Goal: Task Accomplishment & Management: Manage account settings

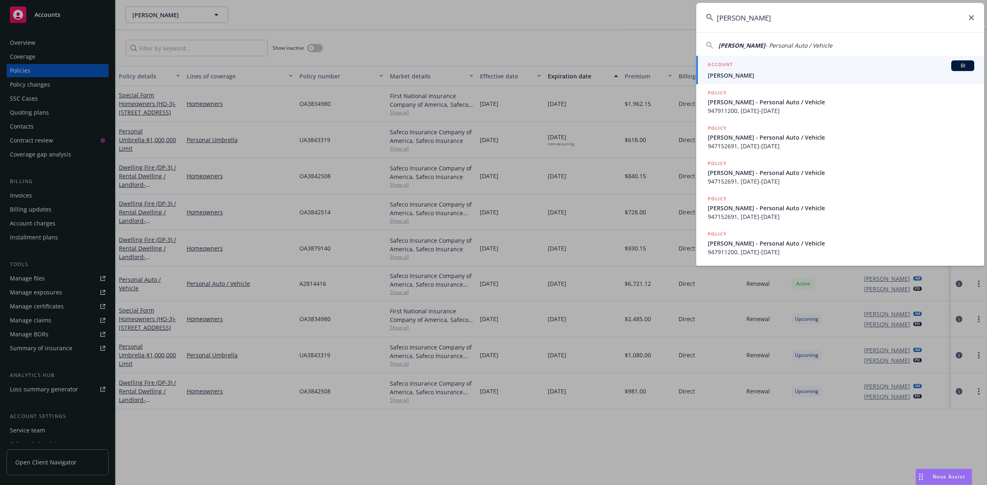
type input "Florez, Richard"
click at [734, 68] on div "ACCOUNT BI" at bounding box center [840, 65] width 266 height 11
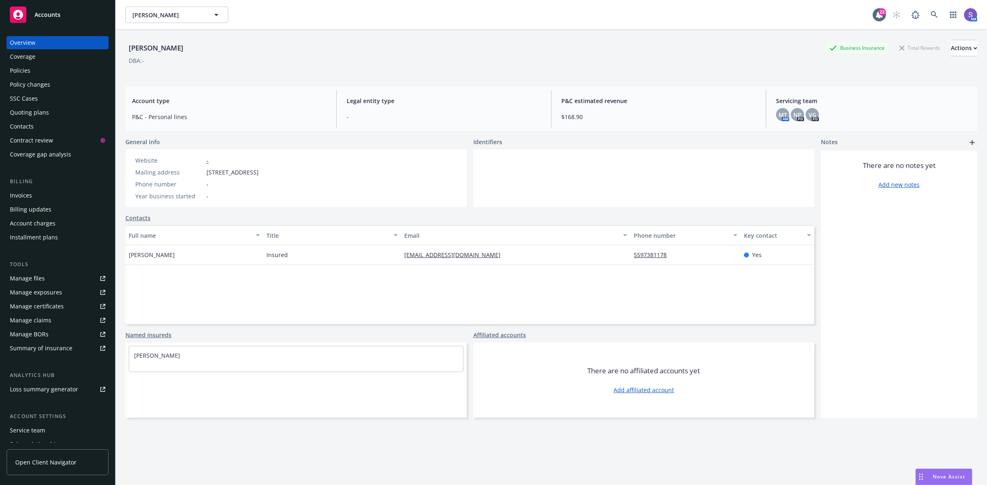
click at [25, 71] on div "Policies" at bounding box center [20, 70] width 21 height 13
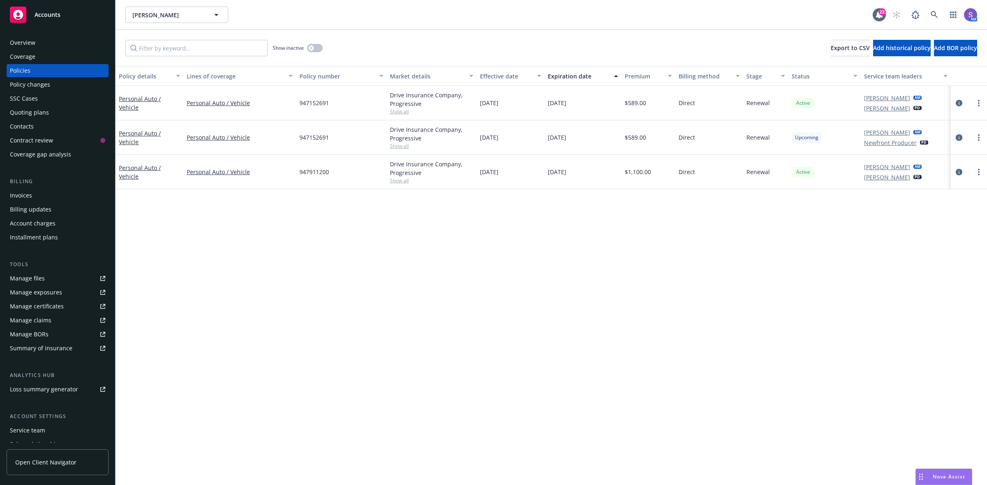
click at [956, 138] on icon "circleInformation" at bounding box center [958, 137] width 7 height 7
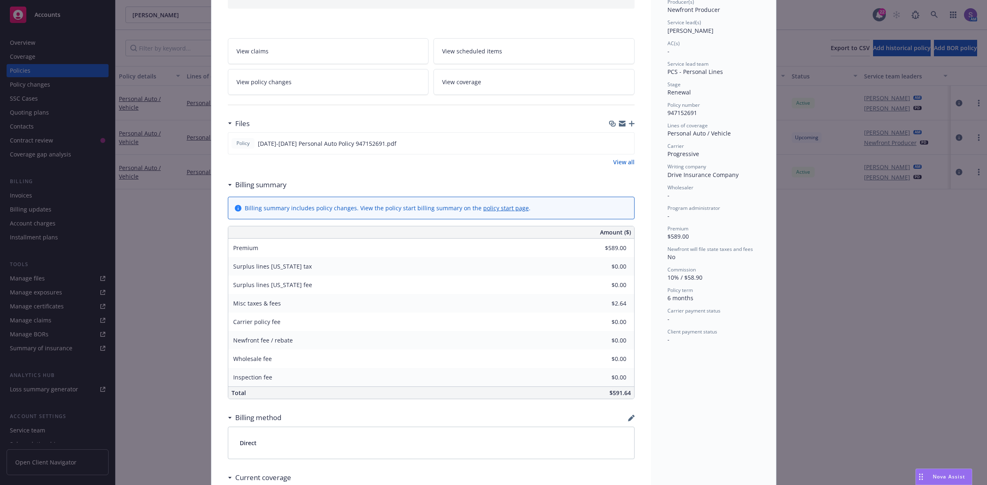
scroll to position [51, 0]
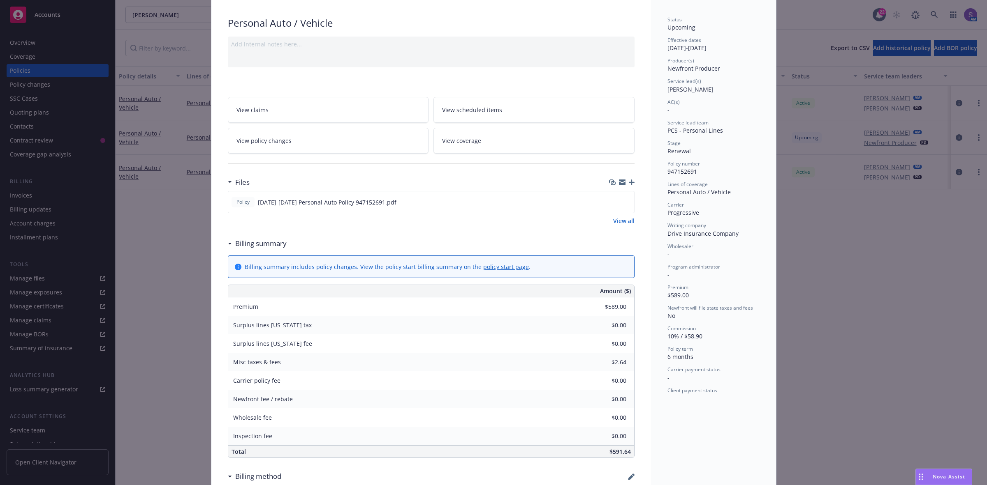
click at [480, 107] on span "View scheduled items" at bounding box center [472, 110] width 60 height 9
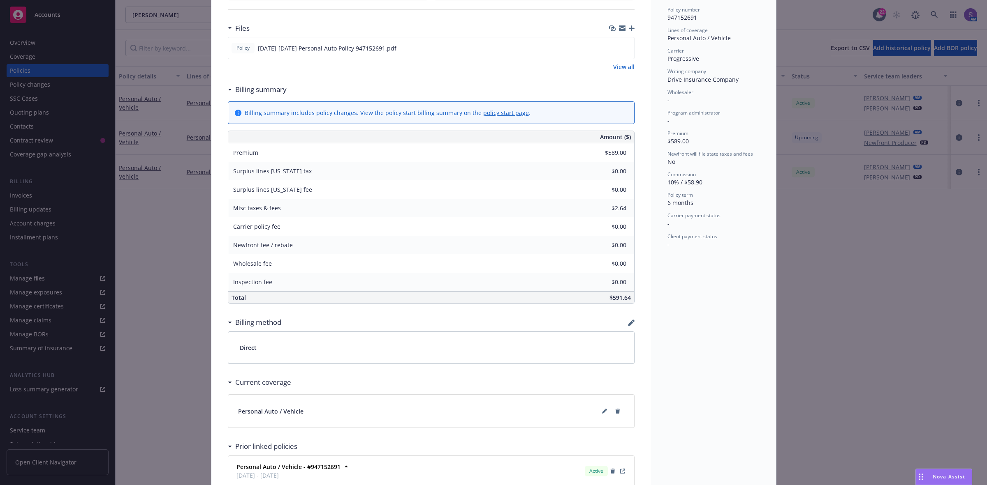
scroll to position [294, 0]
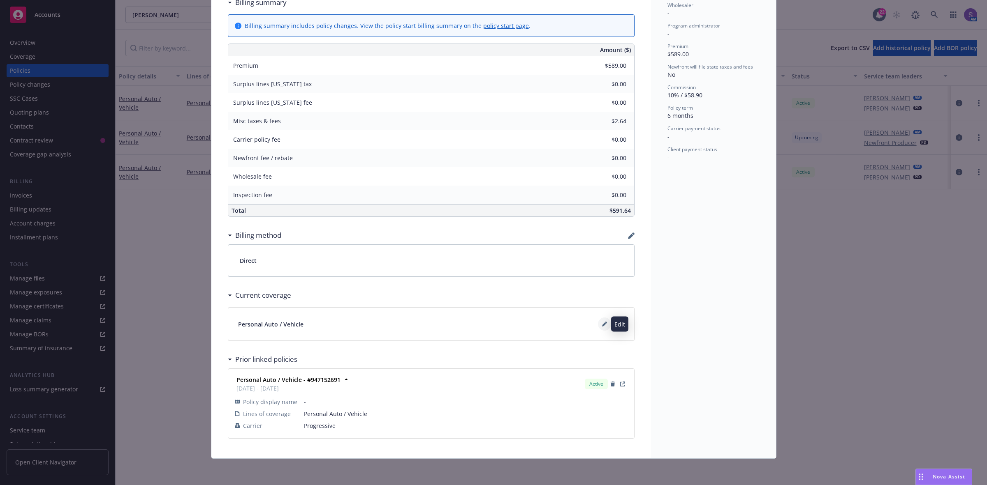
click at [602, 324] on icon at bounding box center [604, 324] width 5 height 5
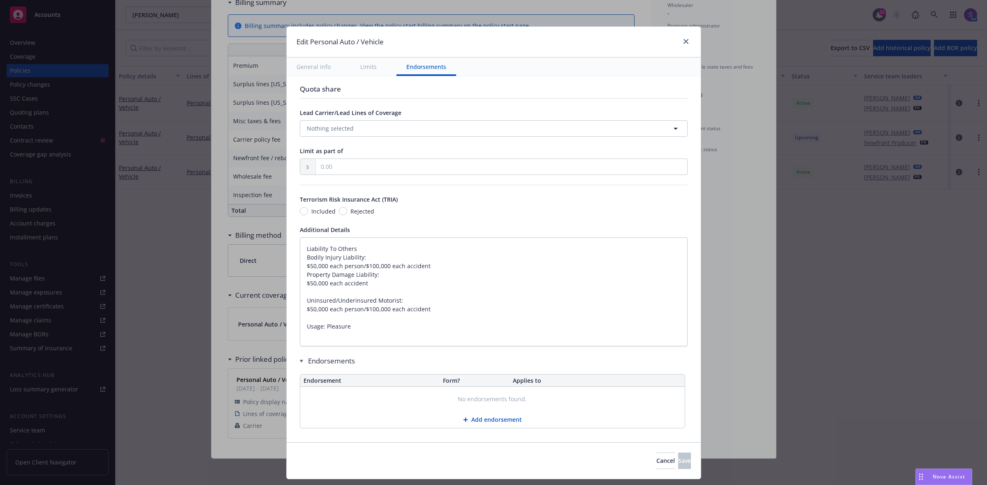
type textarea "x"
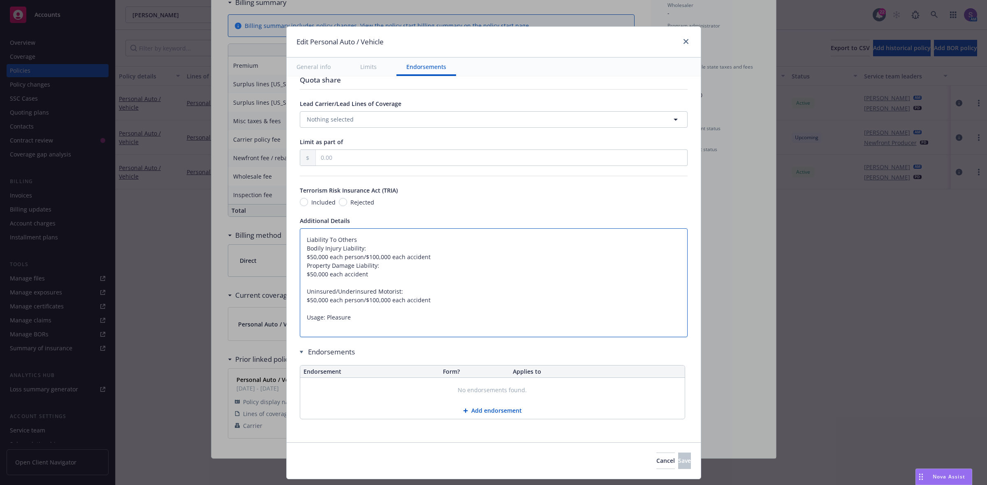
click at [300, 239] on textarea "Liability To Others Bodily Injury Liability: $50,000 each person/$100,000 each …" at bounding box center [494, 283] width 388 height 109
type textarea "Liability To Others Bodily Injury Liability: $50,000 each person/$100,000 each …"
type textarea "x"
type textarea "Liability To Others Bodily Injury Liability: $50,000 each person/$100,000 each …"
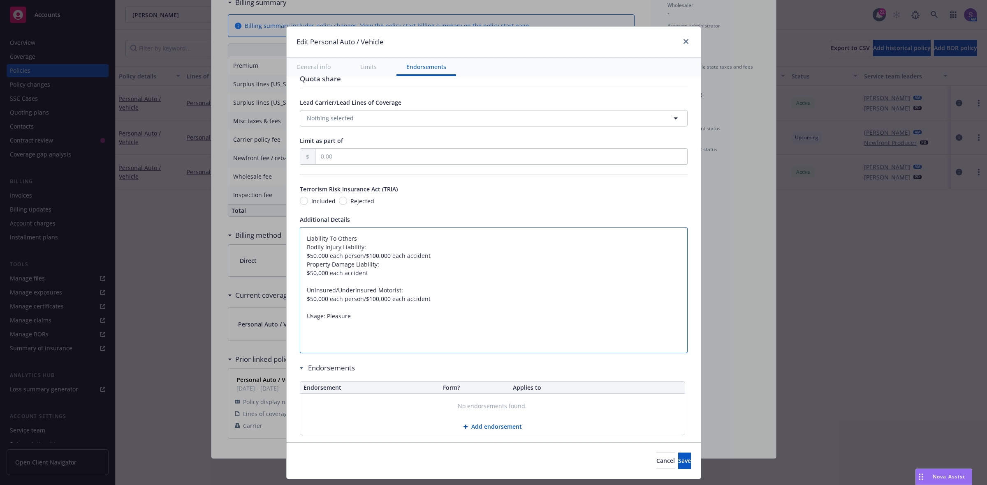
type textarea "x"
type textarea "Liability To Others Bodily Injury Liability: $50,000 each person/$100,000 each …"
click at [329, 234] on textarea "Liability To Others Bodily Injury Liability: $50,000 each person/$100,000 each …" at bounding box center [494, 294] width 388 height 135
paste textarea "Liability To Others Bodily Injury Liability $50,000 each person/$100,000 each a…"
type textarea "x"
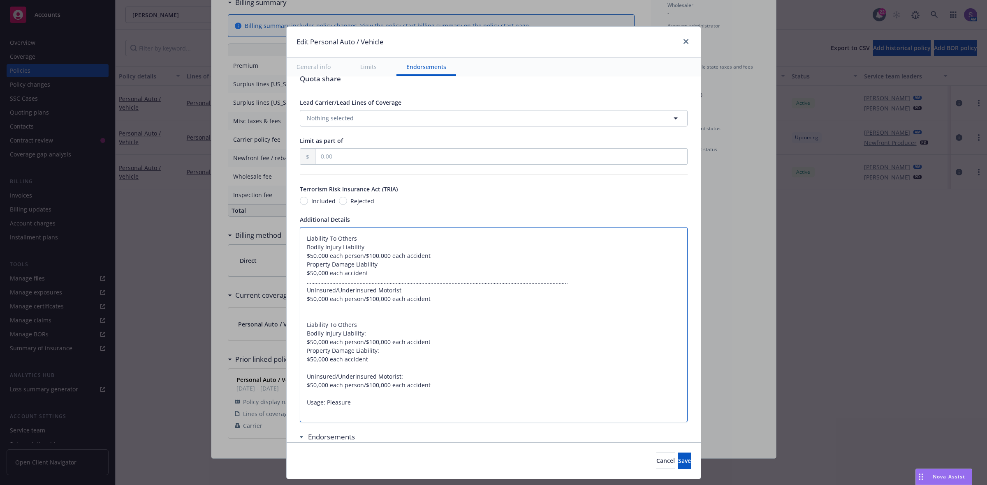
type textarea "Liability To Others Bodily Injury Liability $50,000 each person/$100,000 each a…"
drag, startPoint x: 568, startPoint y: 286, endPoint x: 291, endPoint y: 280, distance: 277.1
click at [291, 280] on div "Display name Coverage trigger Claims-Made Occurrence Claims-Made and Reported R…" at bounding box center [494, 93] width 414 height 867
type textarea "x"
type textarea "Liability To Others Bodily Injury Liability $50,000 each person/$100,000 each a…"
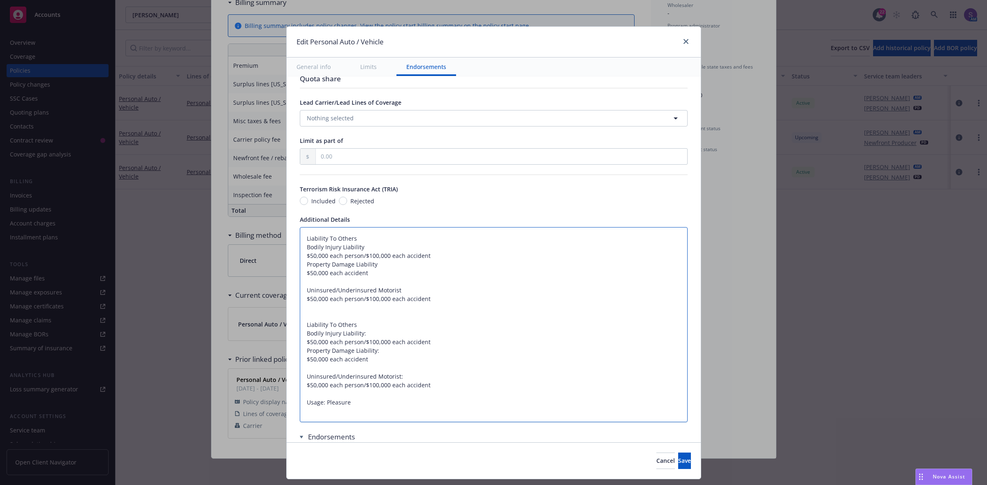
drag, startPoint x: 365, startPoint y: 362, endPoint x: 335, endPoint y: 349, distance: 32.6
click at [335, 349] on textarea "Liability To Others Bodily Injury Liability $50,000 each person/$100,000 each a…" at bounding box center [494, 325] width 388 height 196
click at [422, 374] on textarea "Liability To Others Bodily Injury Liability $50,000 each person/$100,000 each a…" at bounding box center [494, 325] width 388 height 196
drag, startPoint x: 430, startPoint y: 386, endPoint x: 295, endPoint y: 311, distance: 154.2
click at [300, 311] on textarea "Liability To Others Bodily Injury Liability $50,000 each person/$100,000 each a…" at bounding box center [494, 325] width 388 height 196
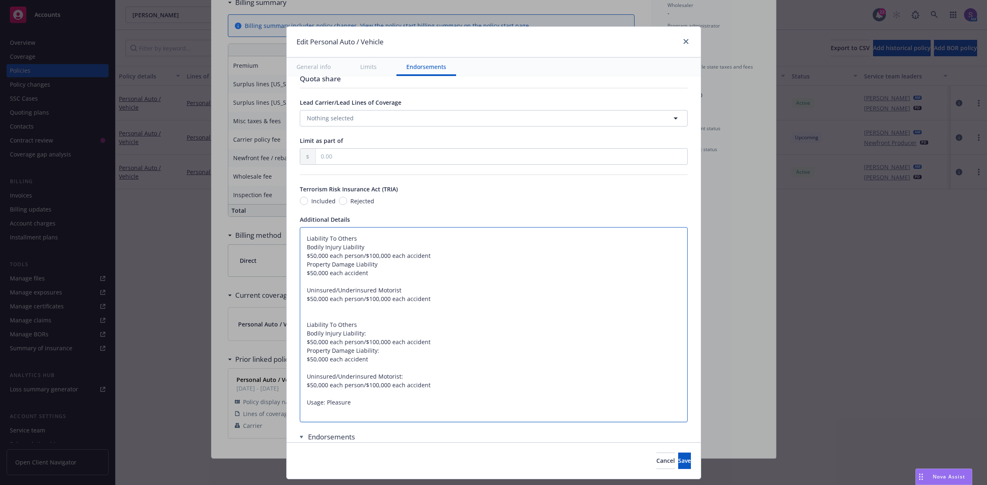
type textarea "x"
type textarea "Liability To Others Bodily Injury Liability $50,000 each person/$100,000 each a…"
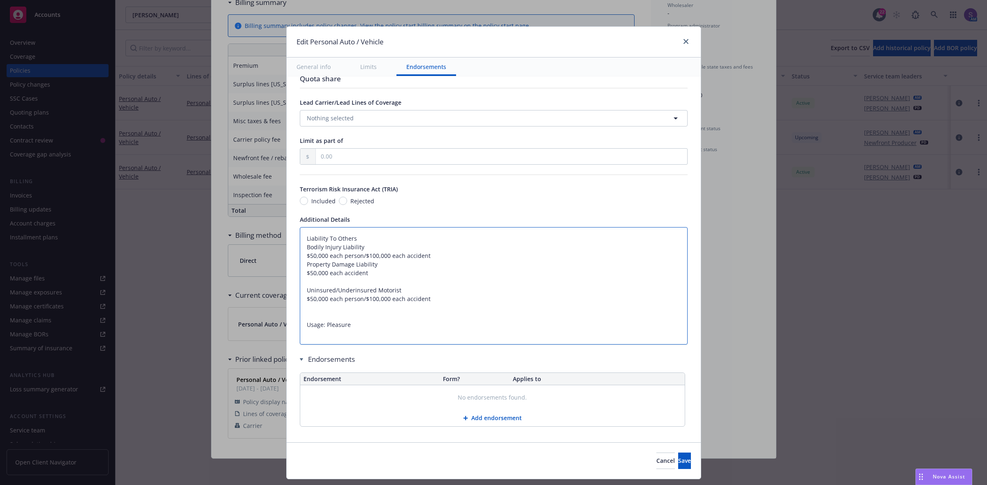
type textarea "x"
type textarea "Liability To Others Bodily Injury Liability $50,000 each person/$100,000 each a…"
drag, startPoint x: 675, startPoint y: 459, endPoint x: 551, endPoint y: 223, distance: 266.6
click at [678, 459] on button "Save" at bounding box center [684, 461] width 13 height 16
type textarea "x"
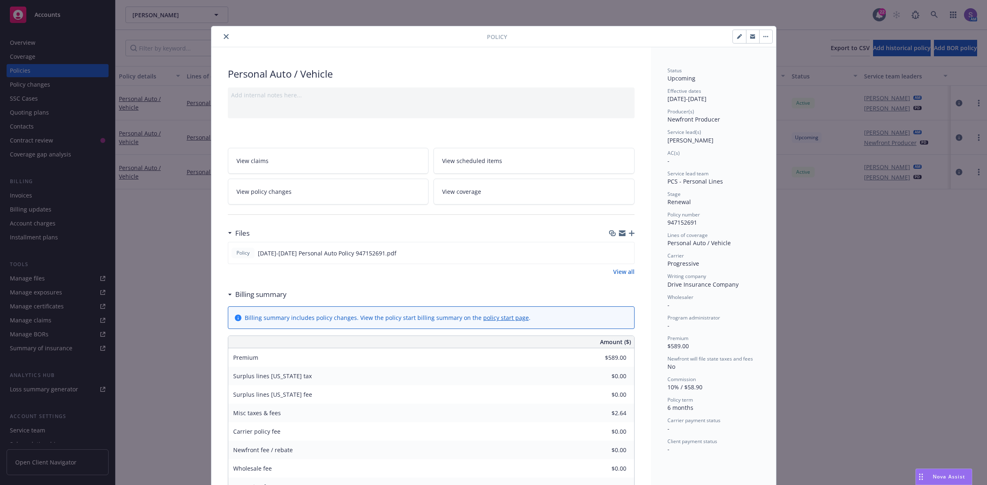
scroll to position [0, 0]
click at [221, 36] on button "close" at bounding box center [226, 37] width 10 height 10
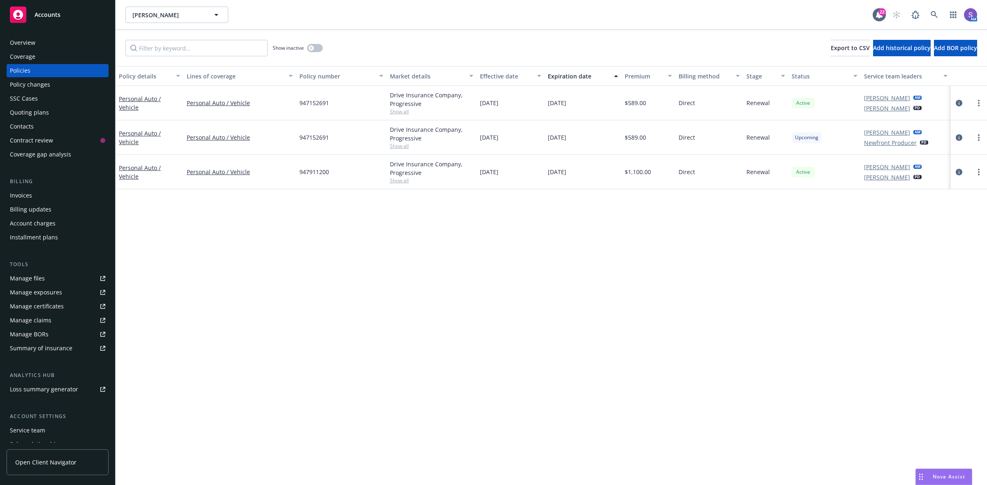
click at [22, 99] on div "SSC Cases" at bounding box center [24, 98] width 28 height 13
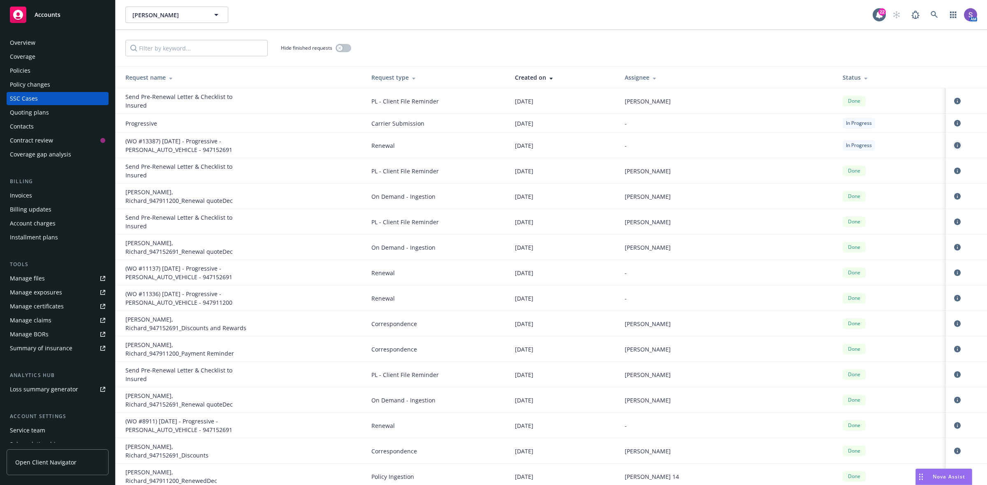
click at [954, 147] on icon "circleInformation" at bounding box center [957, 145] width 7 height 7
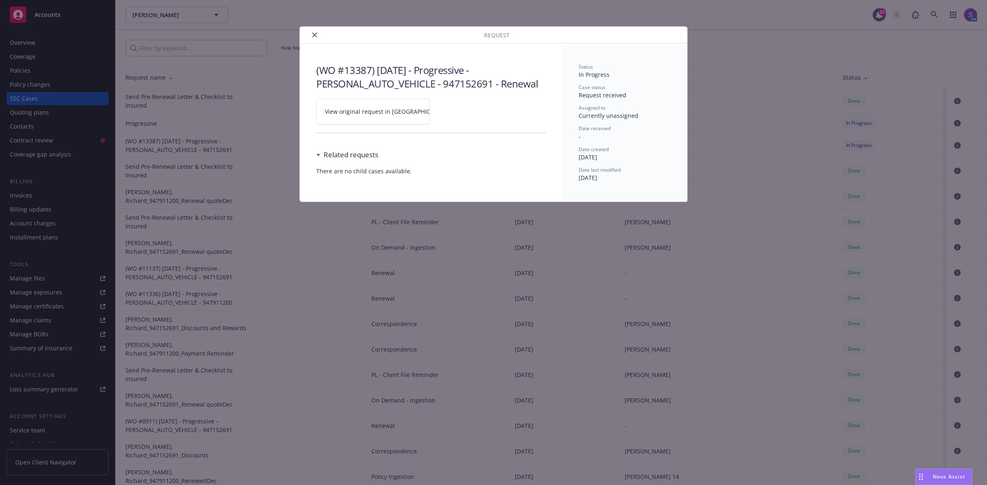
click at [364, 112] on span "View original request in SSC" at bounding box center [387, 111] width 125 height 9
click at [314, 35] on icon "close" at bounding box center [314, 34] width 5 height 5
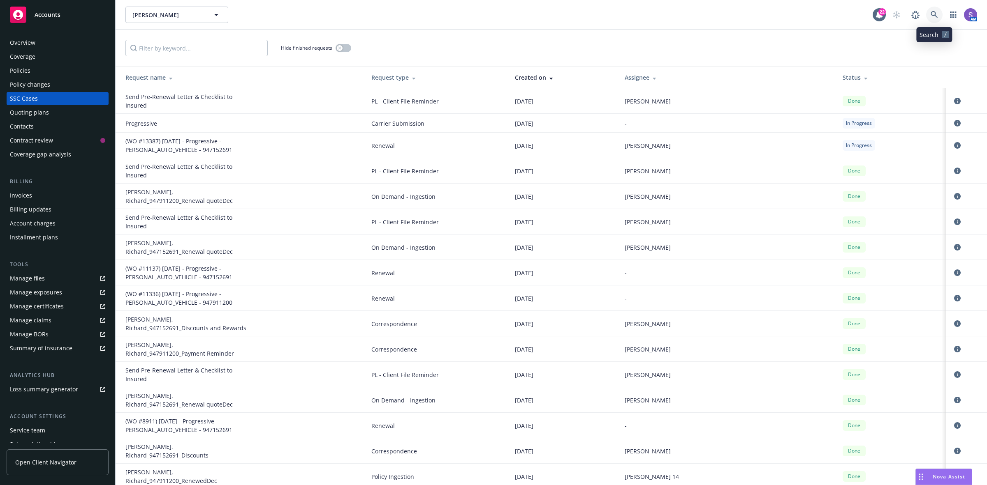
click at [934, 15] on icon at bounding box center [933, 14] width 7 height 7
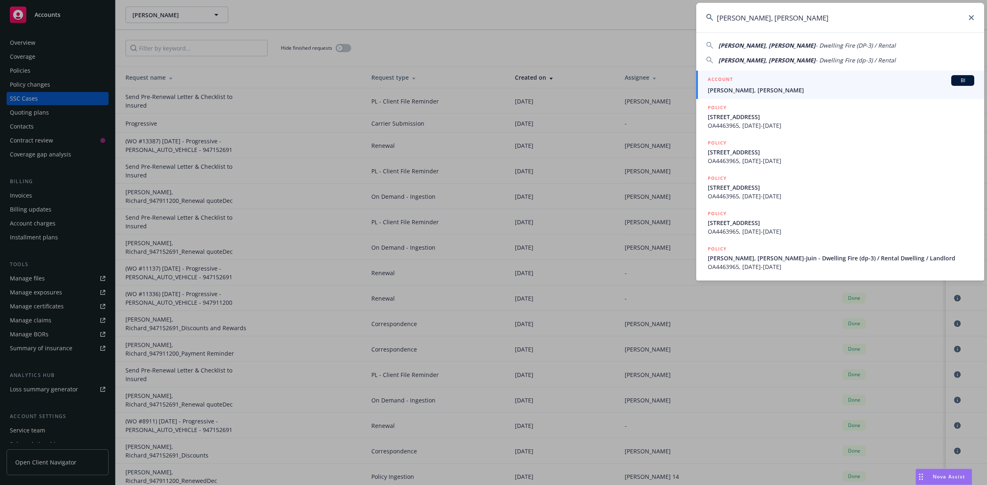
type input "[PERSON_NAME], [PERSON_NAME]"
click at [772, 87] on span "[PERSON_NAME], [PERSON_NAME]" at bounding box center [840, 90] width 266 height 9
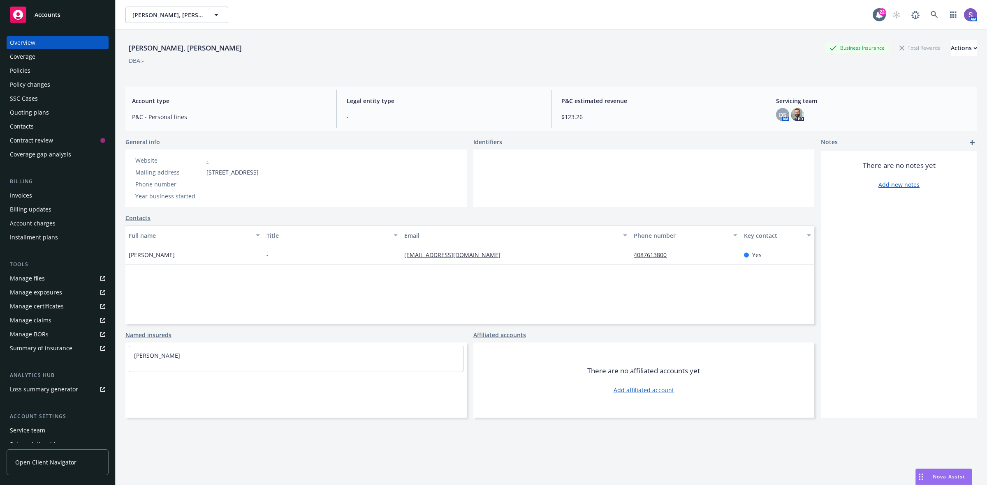
click at [25, 68] on div "Policies" at bounding box center [20, 70] width 21 height 13
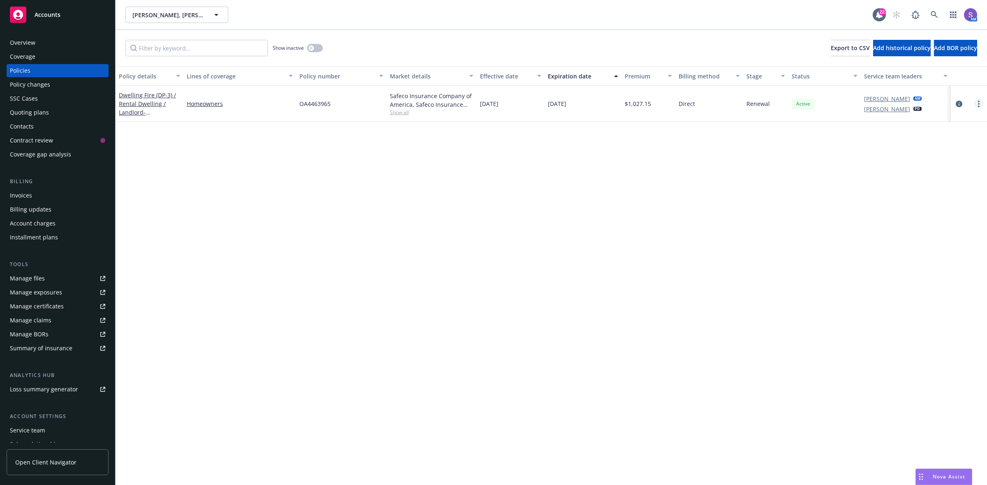
click at [977, 107] on icon "more" at bounding box center [978, 104] width 2 height 7
click at [903, 136] on link "Renew with incumbent" at bounding box center [935, 137] width 97 height 16
select select "12"
select select "CA"
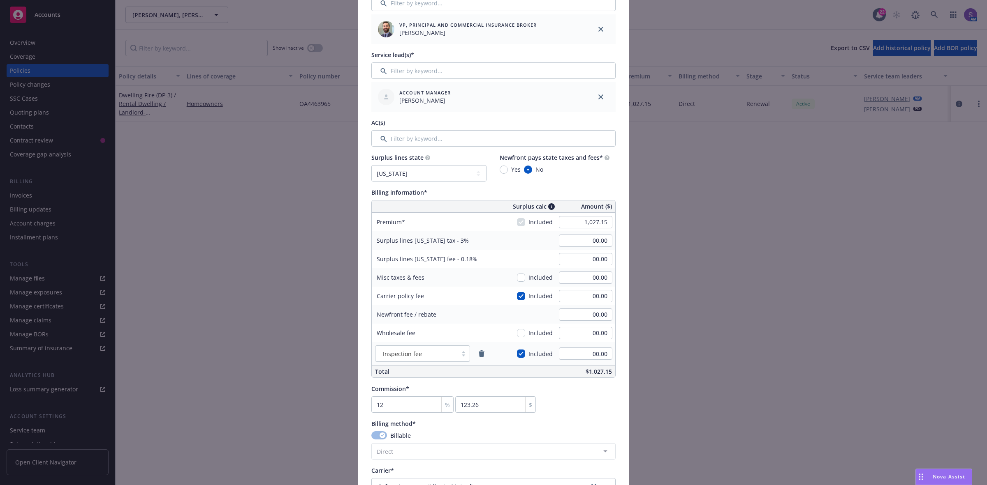
scroll to position [308, 0]
click at [584, 218] on input "1,027.15" at bounding box center [585, 220] width 53 height 12
paste input "285"
type input "1,285.15"
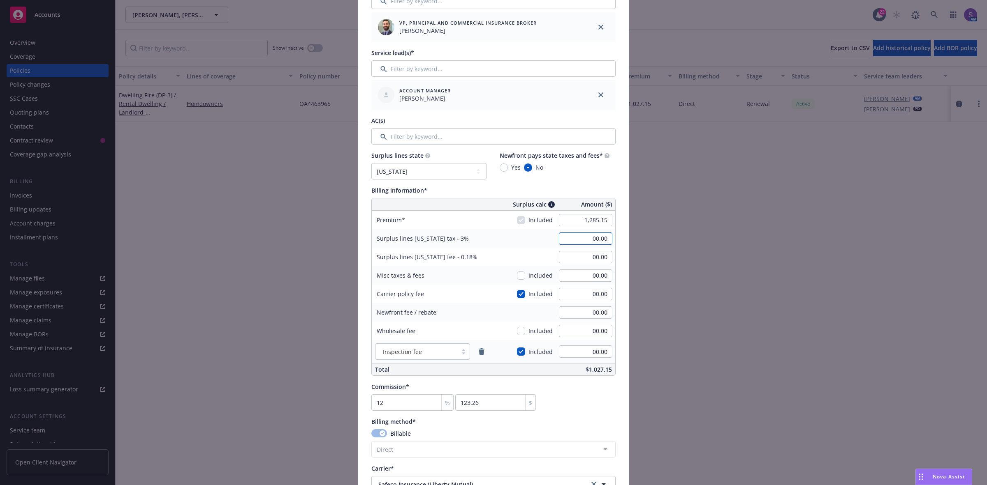
type input "38.55"
type input "2.31"
type input "154.22"
click at [593, 238] on input "38.55" at bounding box center [585, 239] width 53 height 12
type input "00.00"
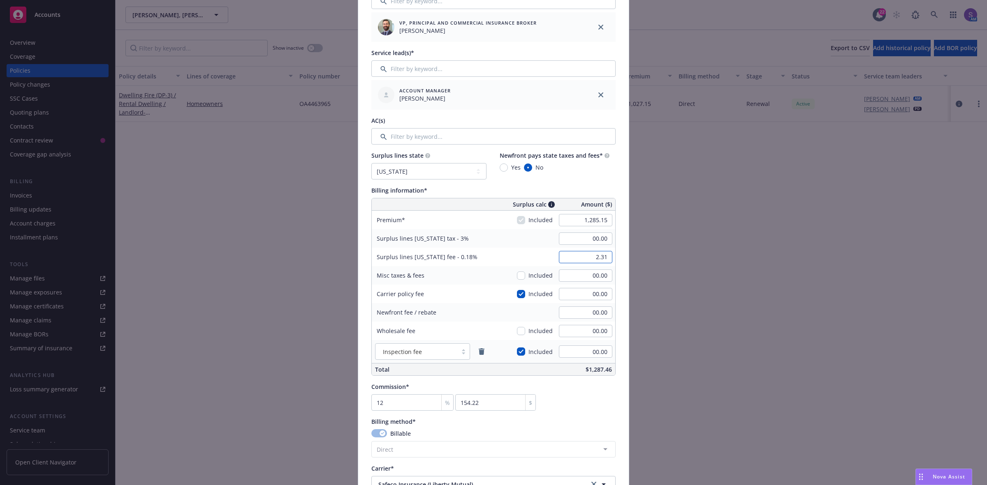
click at [593, 252] on input "2.31" at bounding box center [585, 257] width 53 height 12
type input "00.00"
drag, startPoint x: 594, startPoint y: 412, endPoint x: 543, endPoint y: 395, distance: 53.3
click at [595, 412] on div "Policy number* OA4463965 Policy number not available at this time Policy displa…" at bounding box center [493, 253] width 244 height 983
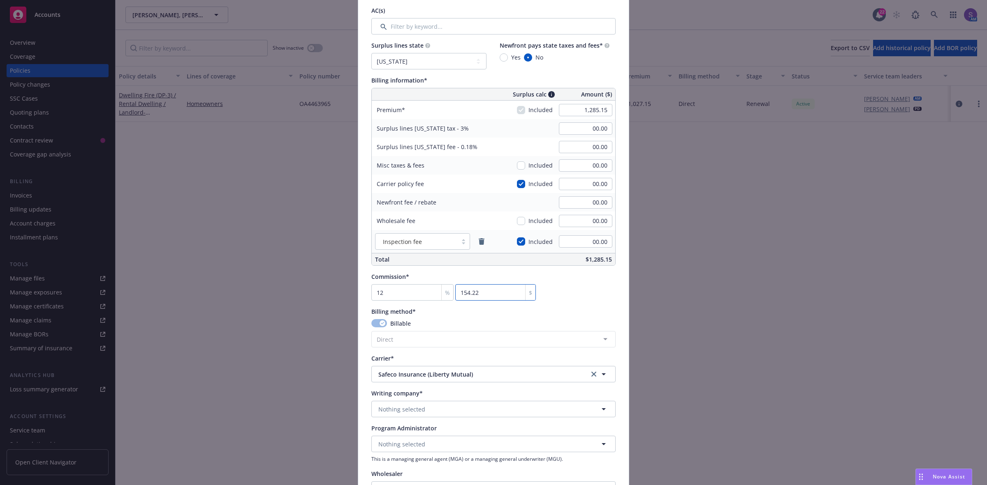
scroll to position [462, 0]
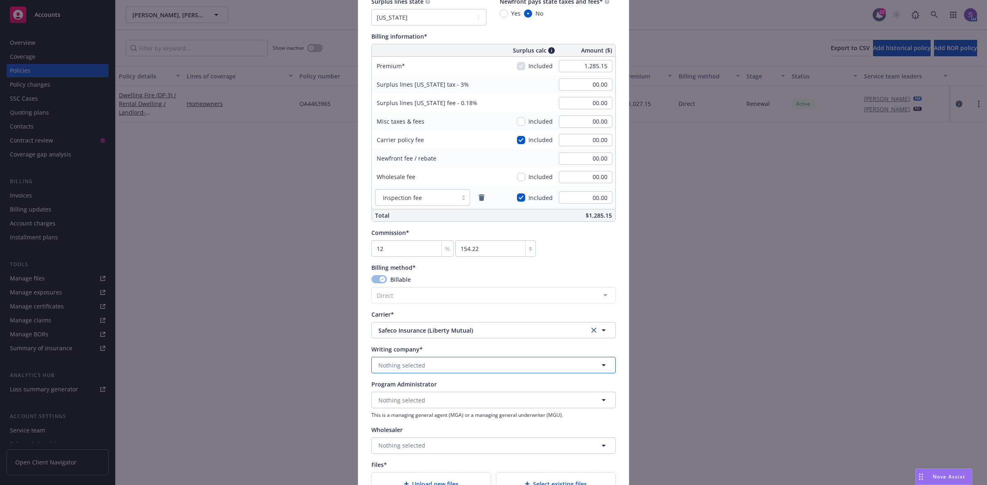
click at [424, 363] on button "Nothing selected" at bounding box center [493, 365] width 244 height 16
click at [397, 365] on span "Nothing selected" at bounding box center [401, 365] width 47 height 9
type input "saf"
click at [452, 305] on strong "Safeco Insurance Company of America" at bounding box center [434, 303] width 108 height 8
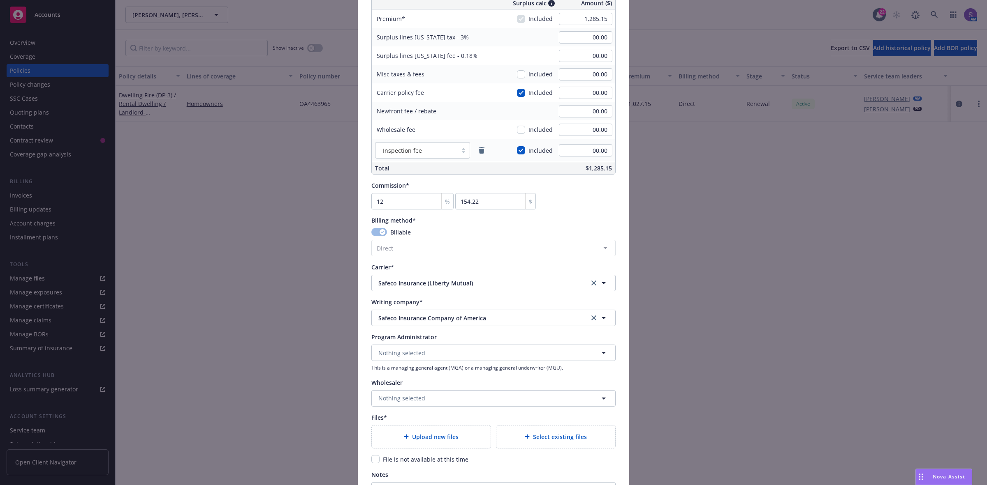
scroll to position [565, 0]
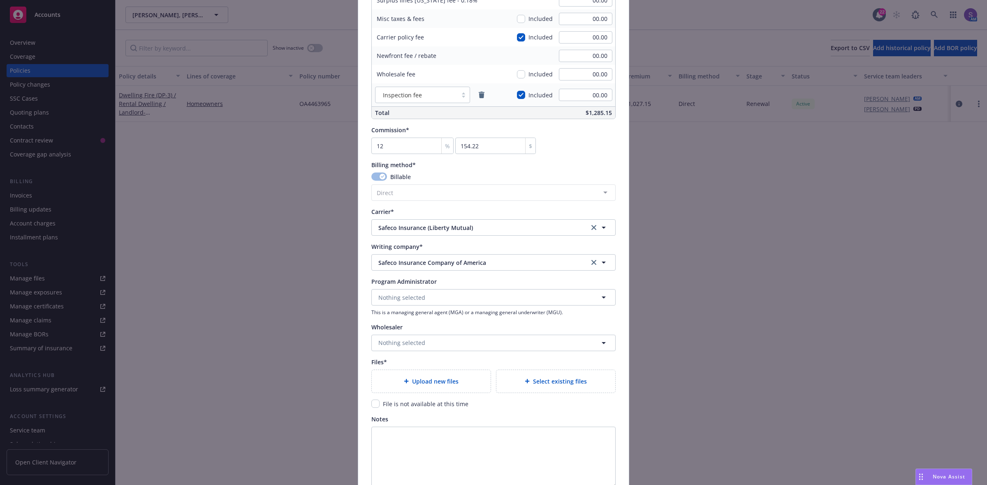
click at [412, 379] on span "Upload new files" at bounding box center [435, 381] width 46 height 9
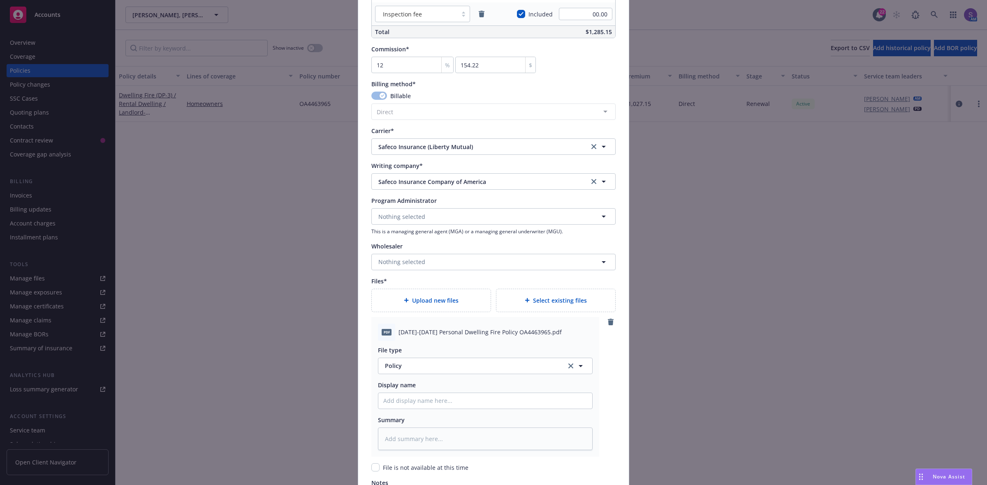
scroll to position [668, 0]
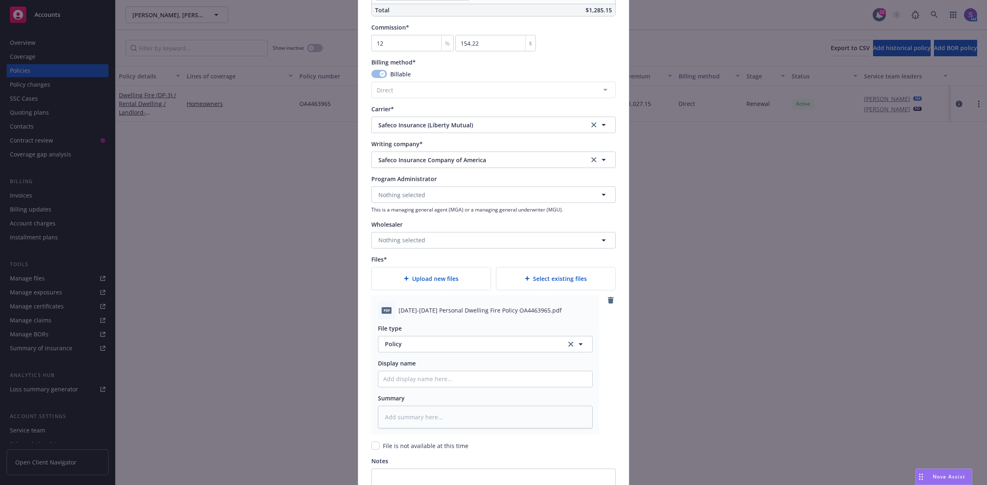
click at [434, 312] on span "2025-2026 Personal Dwelling Fire Policy OA4463965.pdf" at bounding box center [479, 310] width 163 height 9
copy span "2025-2026 Personal Dwelling Fire Policy OA4463965.pdf"
click at [408, 381] on input "Policy display name" at bounding box center [485, 380] width 214 height 16
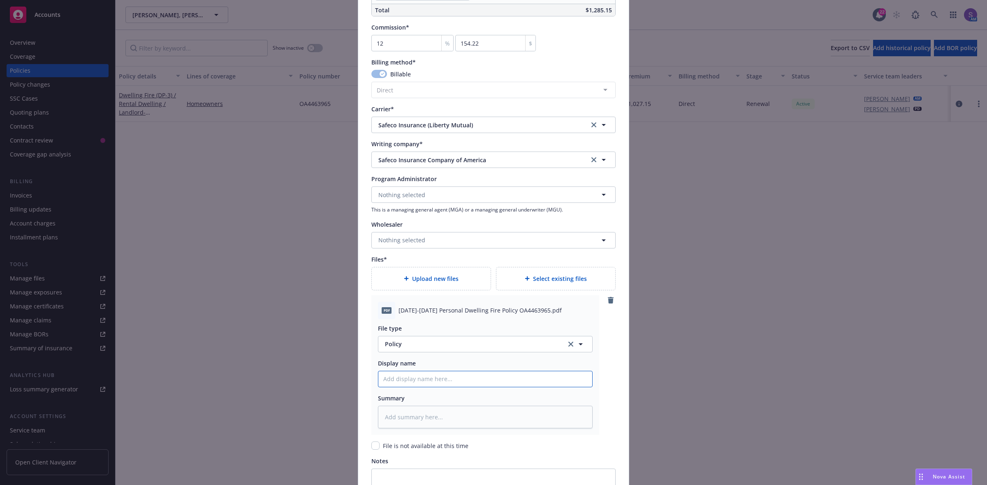
paste input "2025-2026 Personal Dwelling Fire Policy OA4463965.pdf"
type textarea "x"
type input "2025-2026 Personal Dwelling Fire Policy OA4463965.pdf"
type textarea "x"
type input "2025-2026 Personal Dwelling Fire Policy OA4463965.pd"
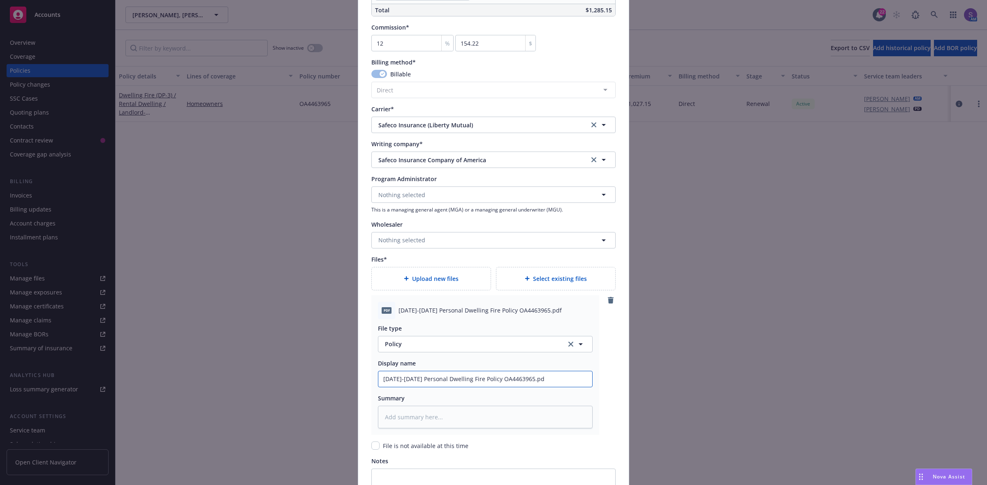
type textarea "x"
type input "2025-2026 Personal Dwelling Fire Policy OA4463965.p"
type textarea "x"
type input "2025-2026 Personal Dwelling Fire Policy OA4463965."
type textarea "x"
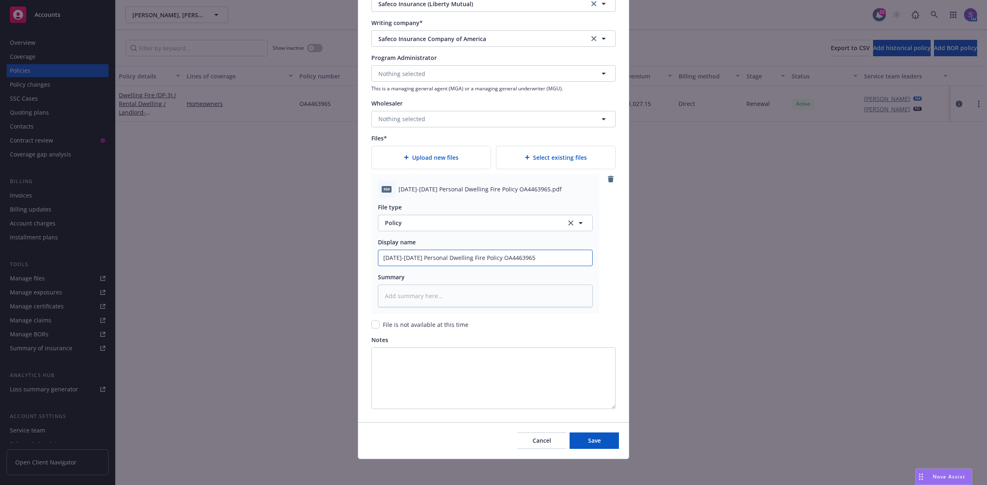
scroll to position [790, 0]
type input "2025-2026 Personal Dwelling Fire Policy OA4463965"
click at [590, 438] on span "Save" at bounding box center [594, 441] width 13 height 8
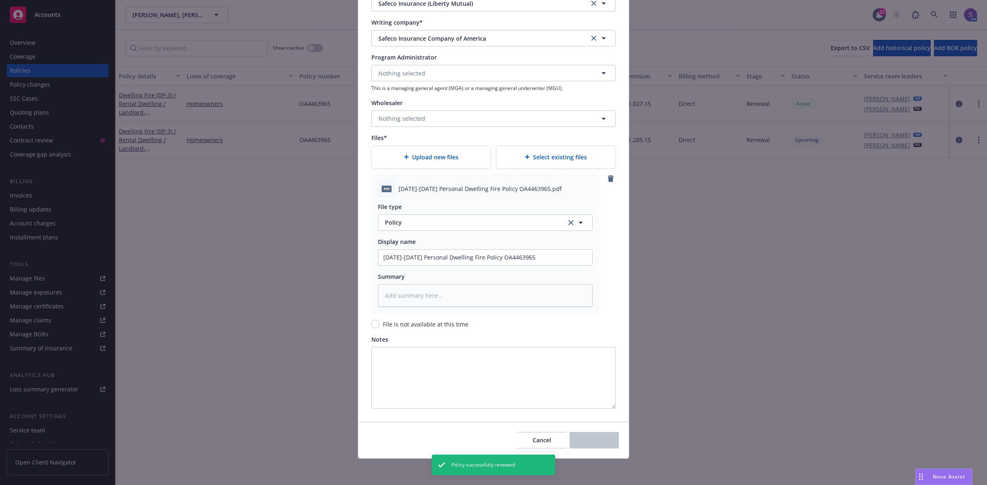
scroll to position [636, 0]
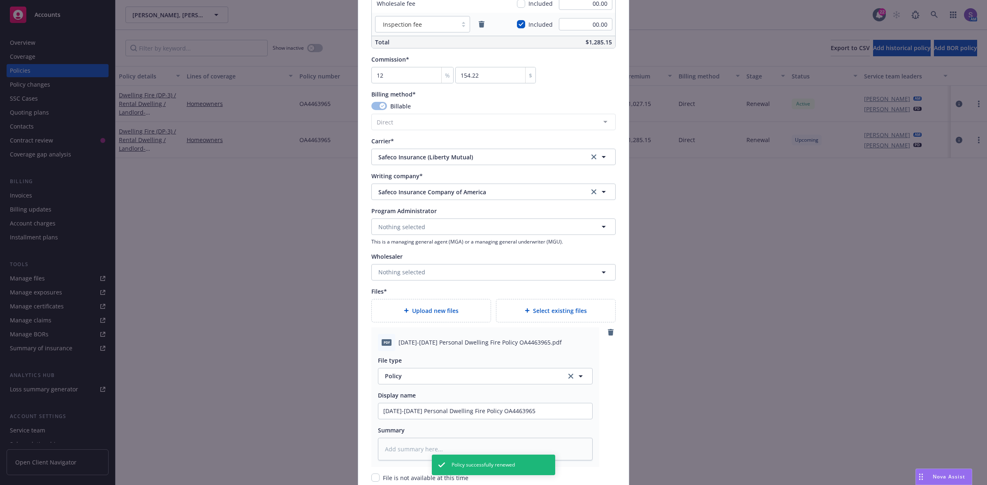
type textarea "x"
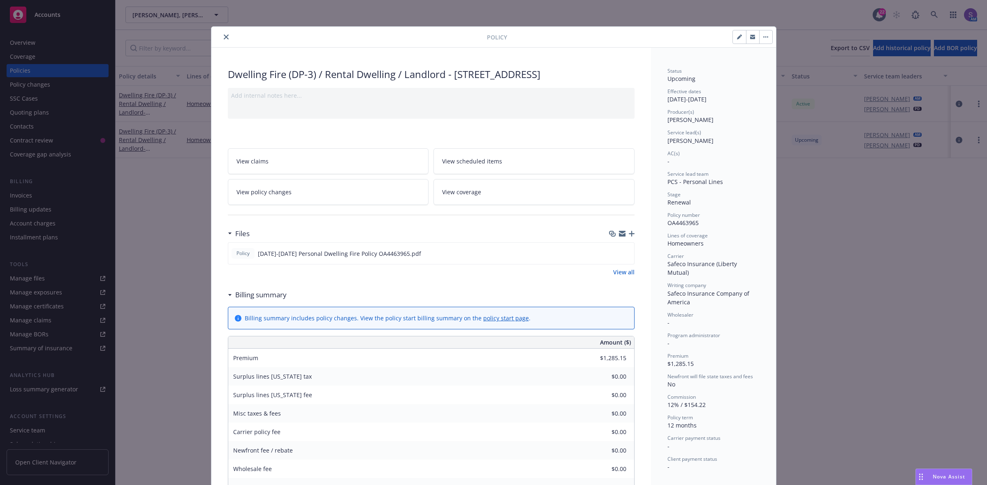
click at [222, 40] on button "close" at bounding box center [226, 37] width 10 height 10
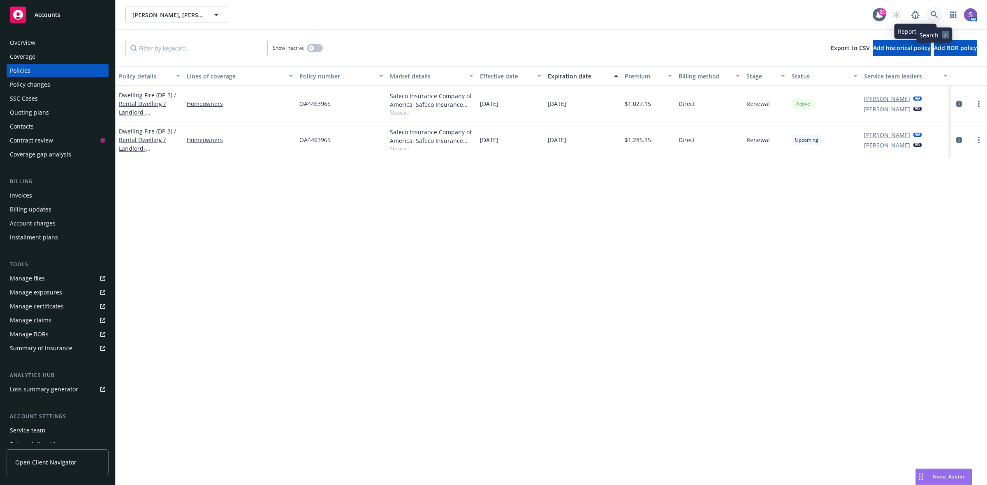
click at [932, 19] on link at bounding box center [934, 15] width 16 height 16
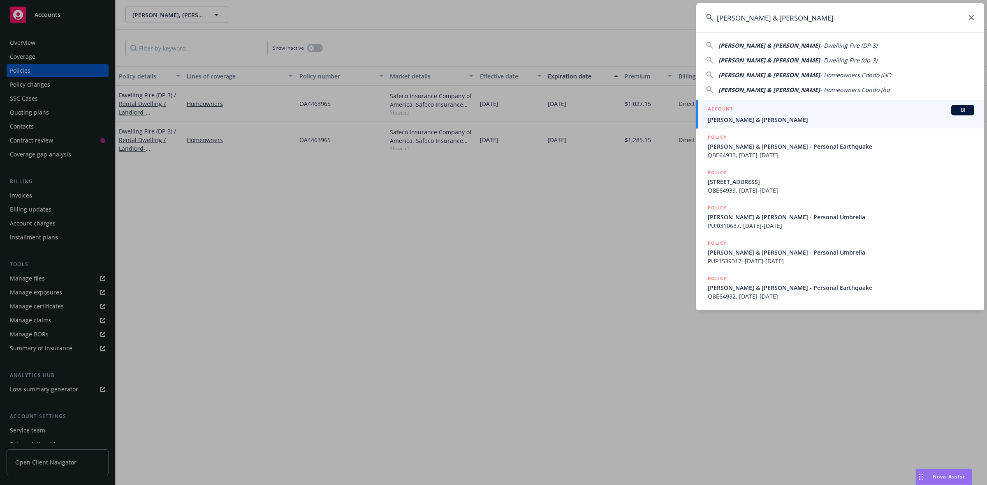
type input "Kielsmeier, Barry & Wendy D"
drag, startPoint x: 768, startPoint y: 114, endPoint x: 766, endPoint y: 103, distance: 11.3
click at [768, 114] on div "ACCOUNT BI" at bounding box center [840, 110] width 266 height 11
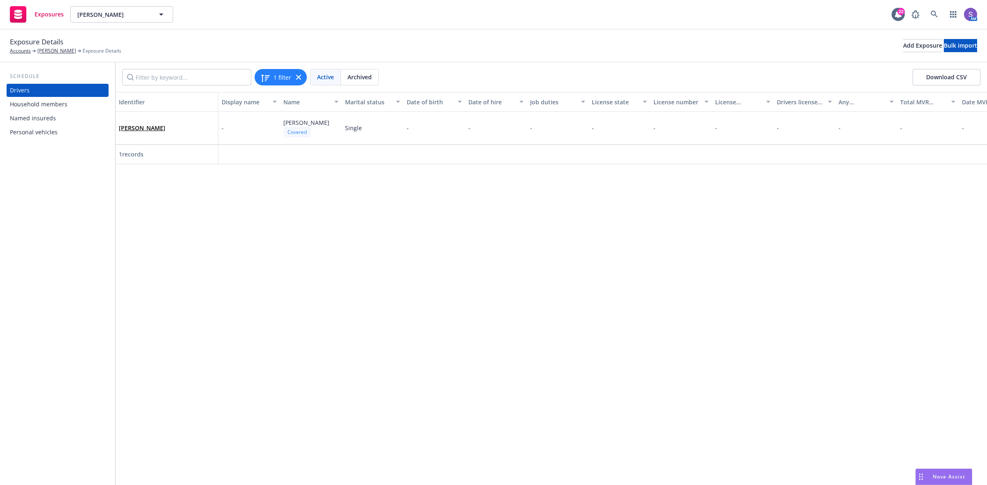
click at [30, 130] on div "Personal vehicles" at bounding box center [34, 132] width 48 height 13
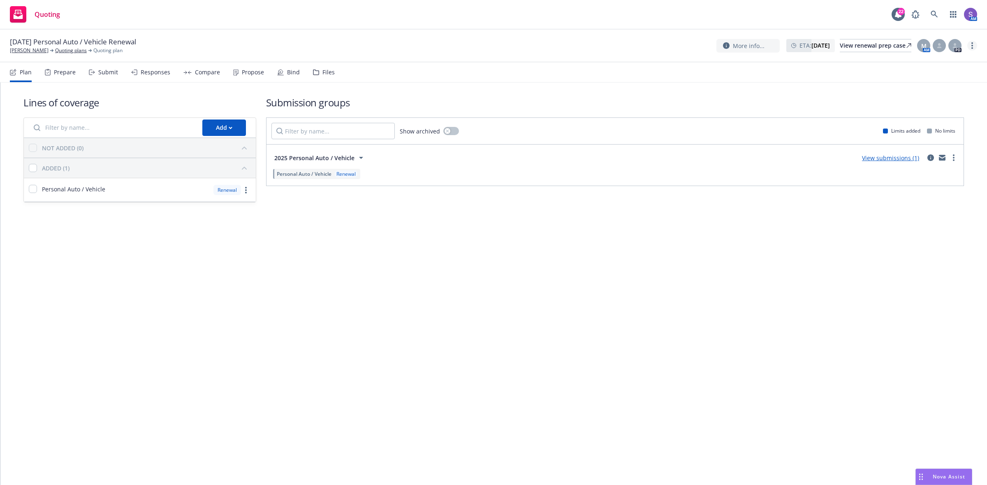
click at [973, 46] on link "more" at bounding box center [972, 46] width 10 height 10
click at [937, 110] on link "Archive quoting plan" at bounding box center [931, 112] width 92 height 16
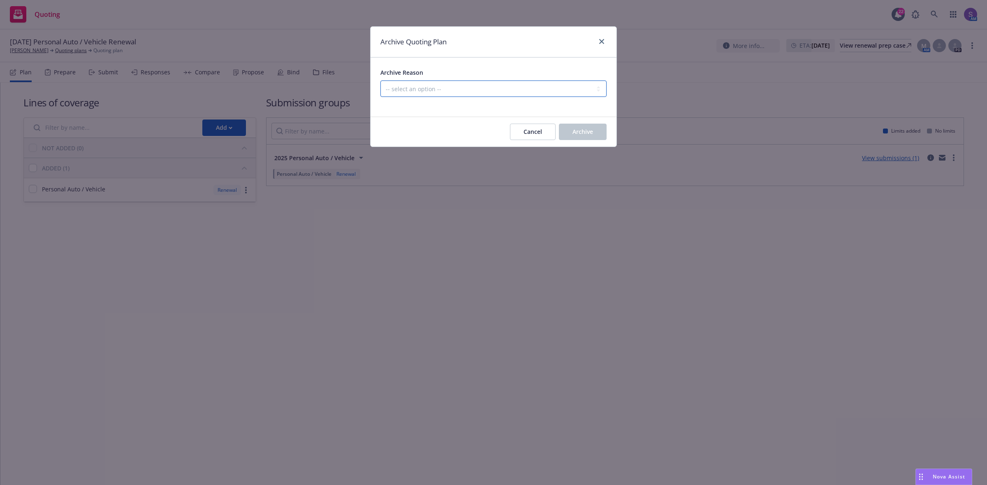
click at [407, 88] on select "-- select an option -- All policies in this renewal plan are auto-renewed Creat…" at bounding box center [493, 89] width 226 height 16
select select "ARCHIVED_RENEWAL_POLICY_AUTO_RENEWED"
click at [380, 81] on select "-- select an option -- All policies in this renewal plan are auto-renewed Creat…" at bounding box center [493, 89] width 226 height 16
click at [587, 132] on span "Archive" at bounding box center [582, 132] width 21 height 8
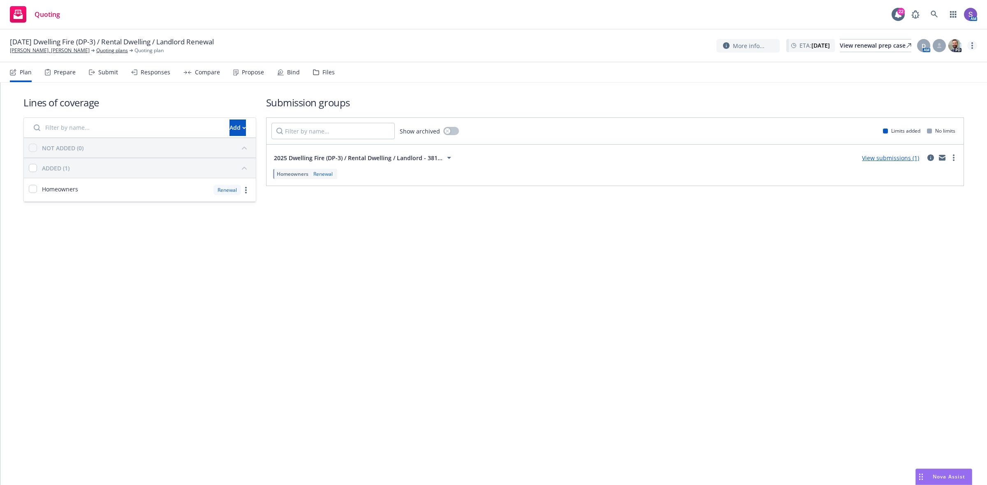
click at [969, 46] on link "more" at bounding box center [972, 46] width 10 height 10
click at [922, 111] on link "Archive quoting plan" at bounding box center [931, 112] width 92 height 16
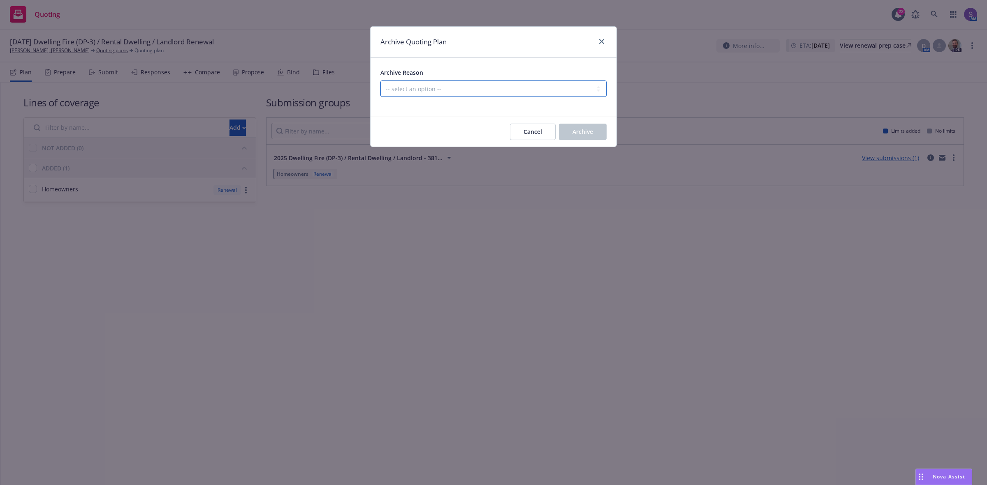
click at [391, 89] on select "-- select an option -- All policies in this renewal plan are auto-renewed Creat…" at bounding box center [493, 89] width 226 height 16
select select "ARCHIVED_RENEWAL_POLICY_AUTO_RENEWED"
click at [380, 81] on select "-- select an option -- All policies in this renewal plan are auto-renewed Creat…" at bounding box center [493, 89] width 226 height 16
click at [573, 131] on span "Archive" at bounding box center [582, 132] width 21 height 8
